Goal: Book appointment/travel/reservation

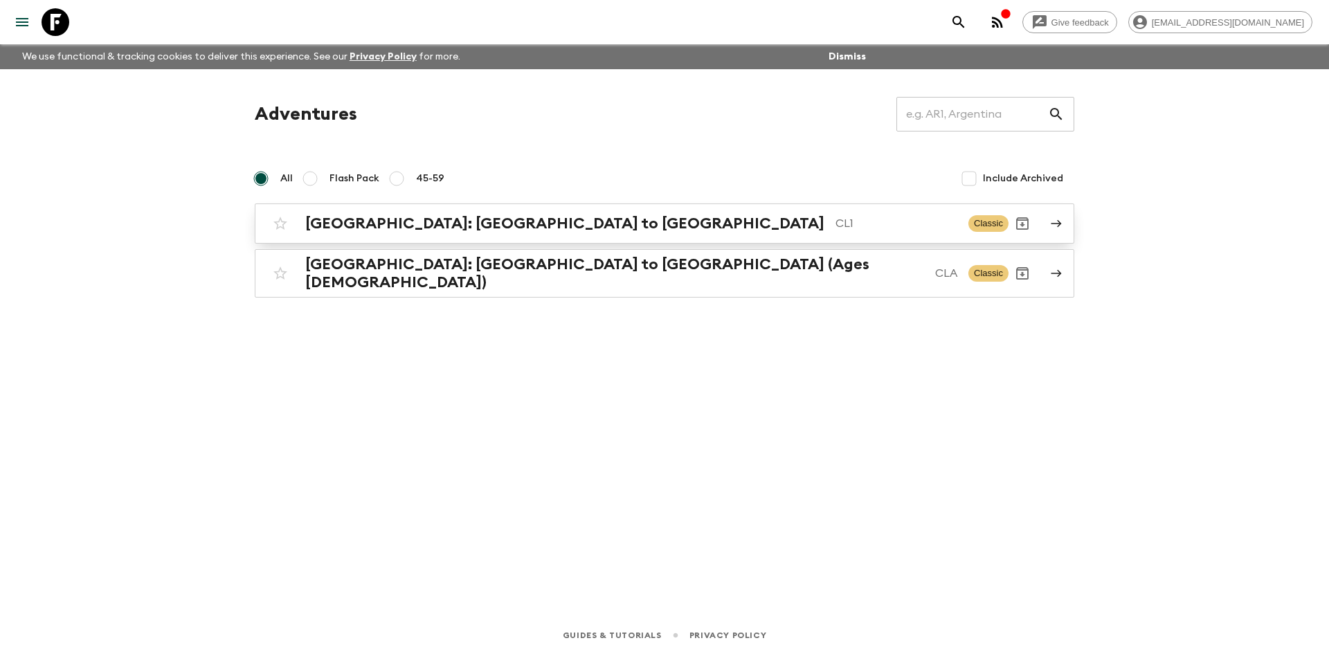
click at [433, 215] on h2 "[GEOGRAPHIC_DATA]: [GEOGRAPHIC_DATA] to [GEOGRAPHIC_DATA]" at bounding box center [564, 224] width 519 height 18
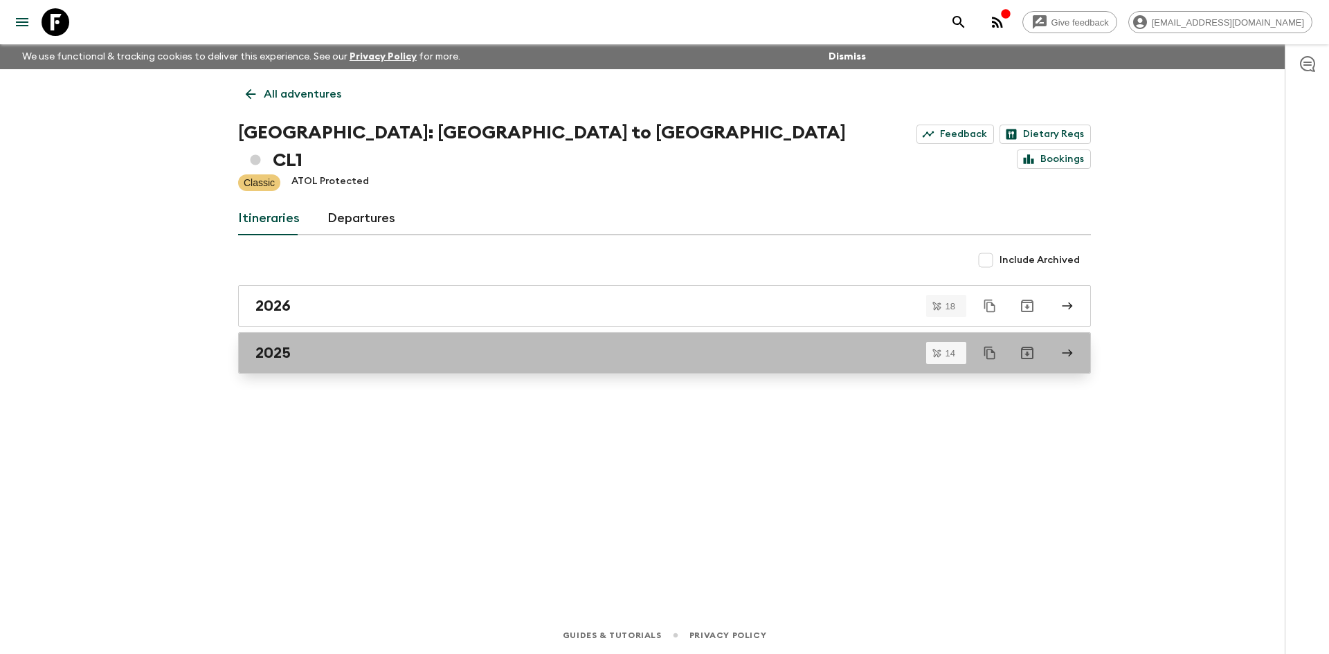
click at [394, 332] on link "2025" at bounding box center [664, 353] width 853 height 42
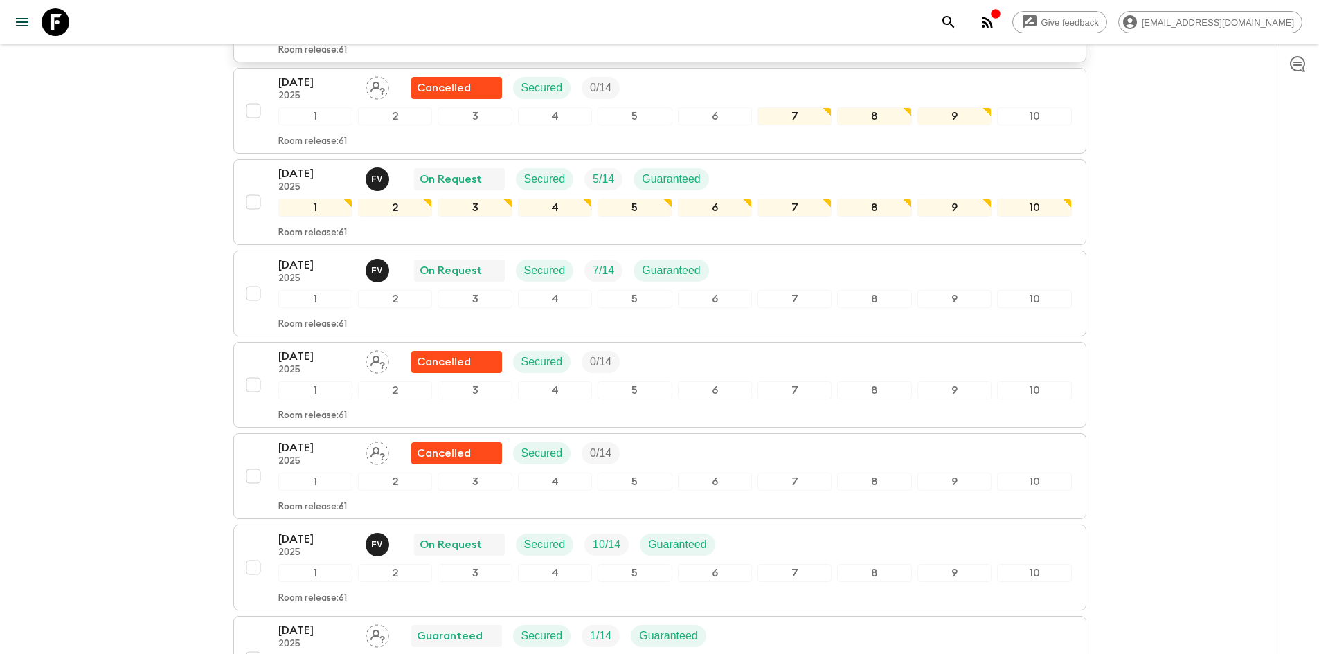
scroll to position [415, 0]
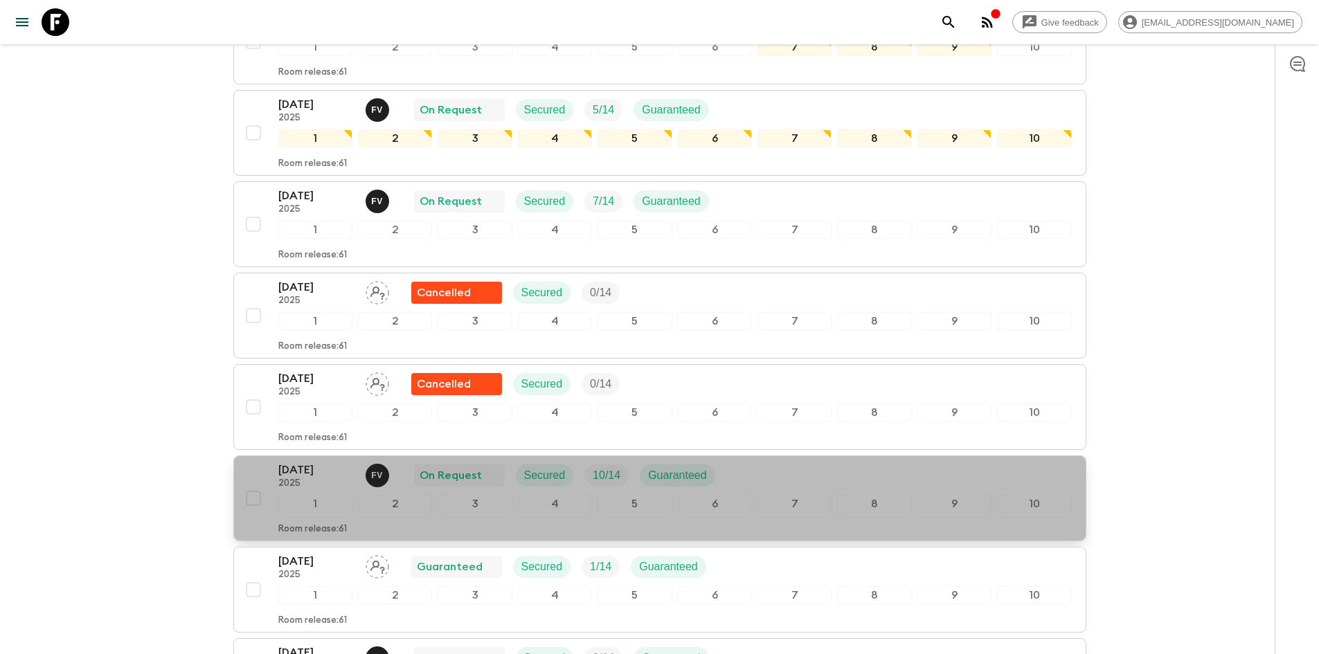
click at [298, 462] on p "[DATE]" at bounding box center [316, 470] width 76 height 17
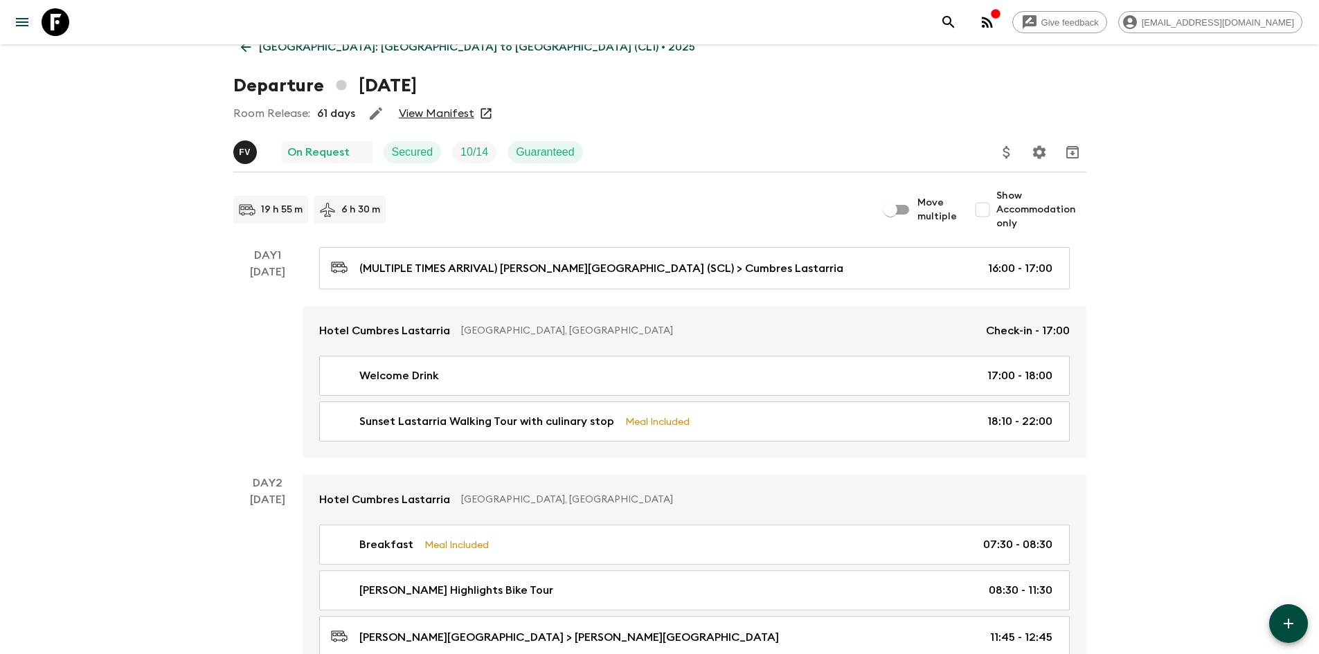
scroll to position [69, 0]
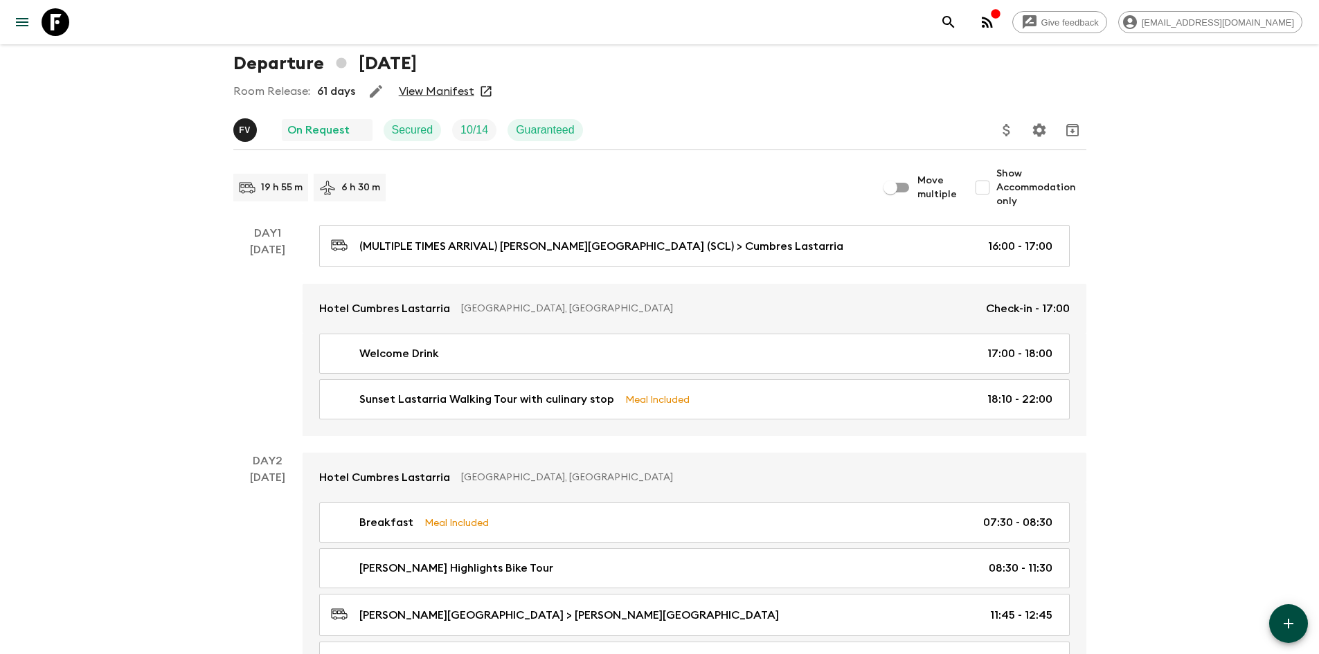
click at [445, 96] on link "View Manifest" at bounding box center [436, 91] width 75 height 14
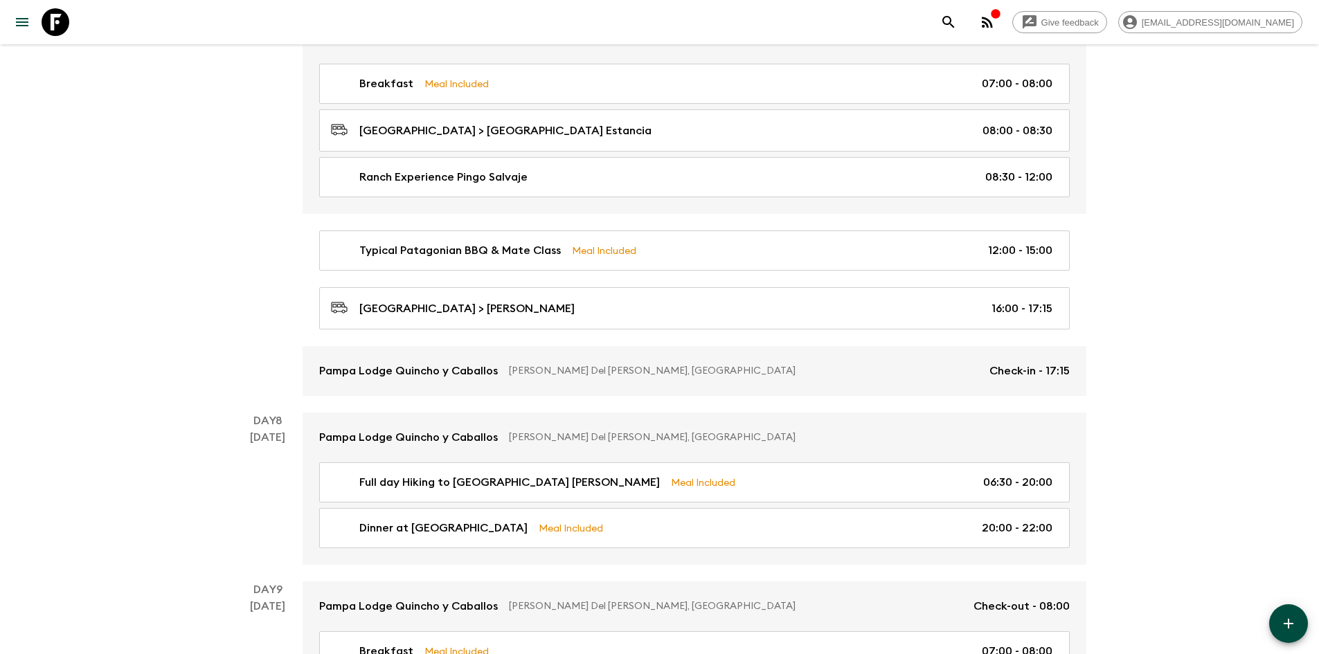
scroll to position [2285, 0]
